Goal: Task Accomplishment & Management: Manage account settings

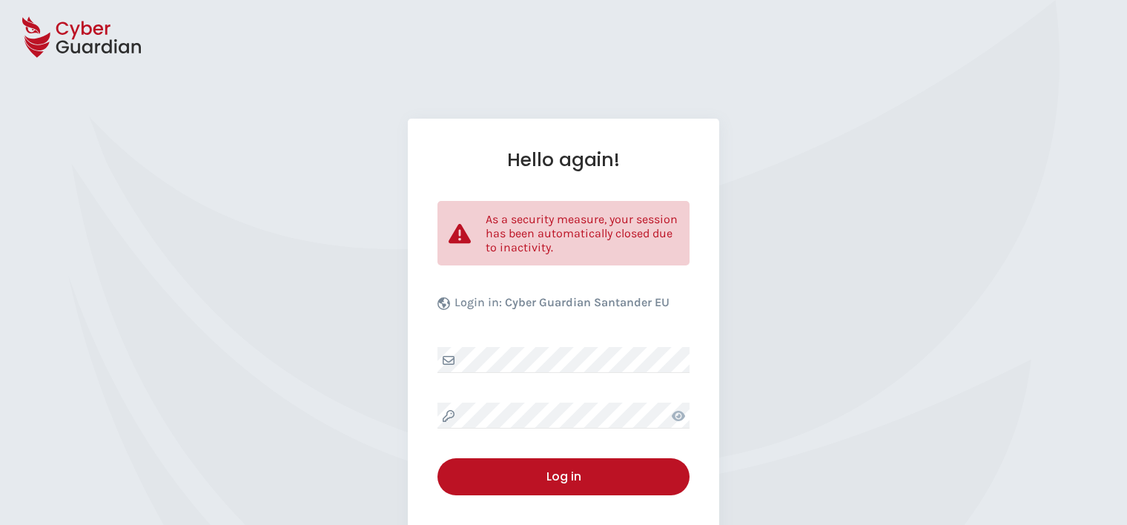
select select "English"
click at [577, 374] on div "Hello again! As a security measure, your session has been automatically closed …" at bounding box center [563, 362] width 311 height 486
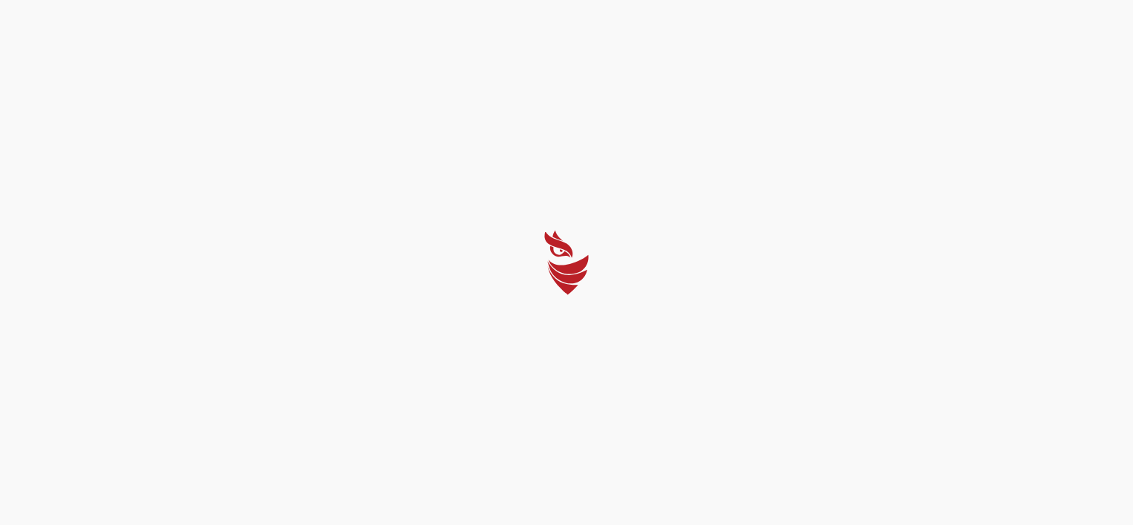
select select "English"
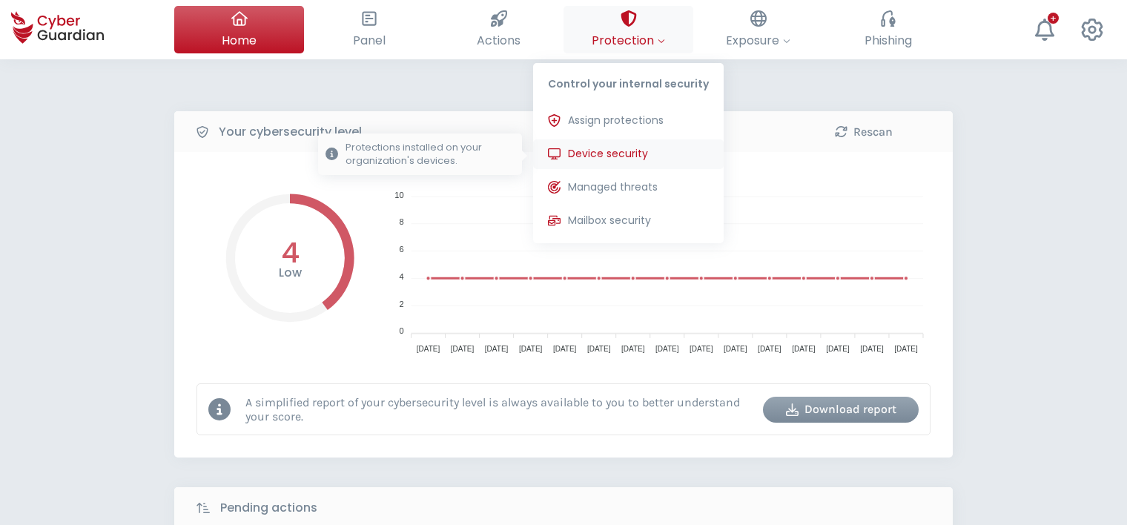
click at [626, 153] on span "Device security" at bounding box center [608, 154] width 80 height 16
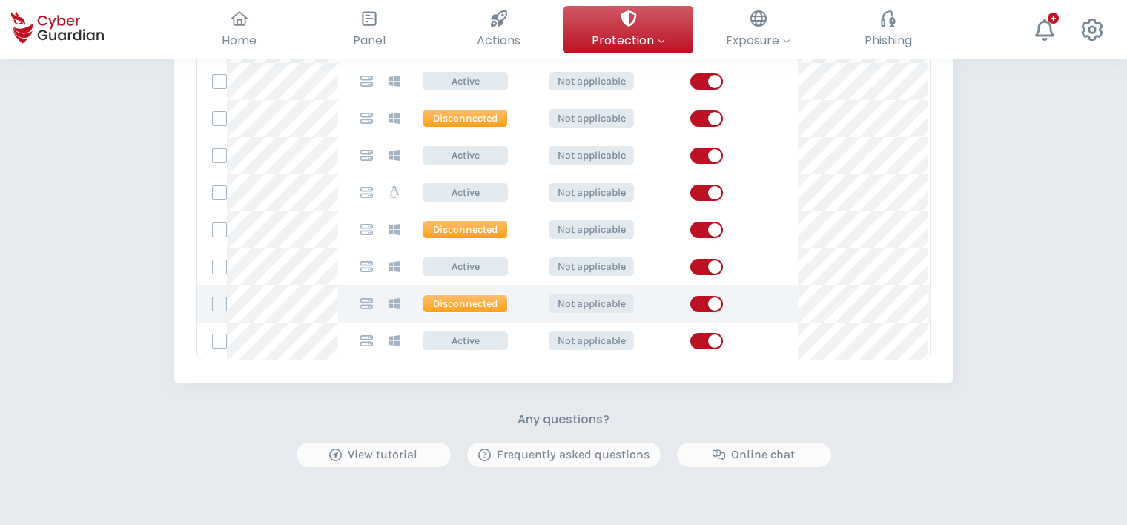
scroll to position [964, 0]
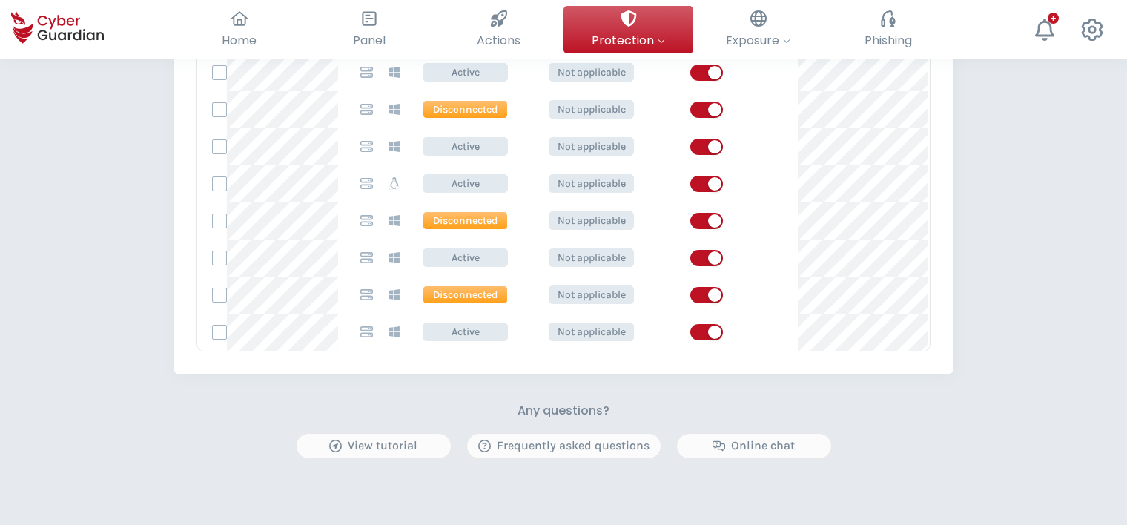
drag, startPoint x: 1059, startPoint y: 217, endPoint x: 1068, endPoint y: 210, distance: 12.2
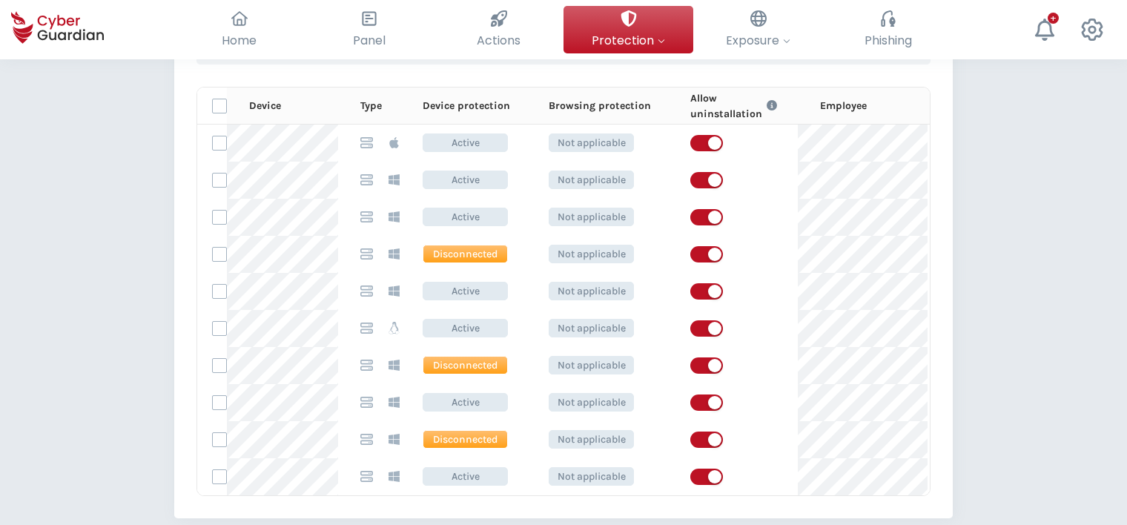
scroll to position [667, 0]
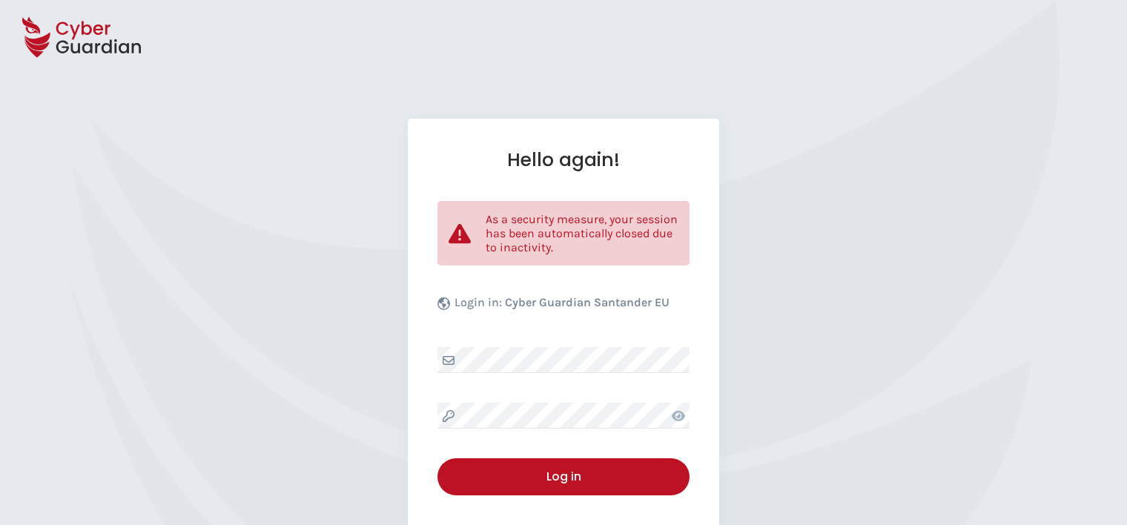
select select "English"
